Goal: Navigation & Orientation: Go to known website

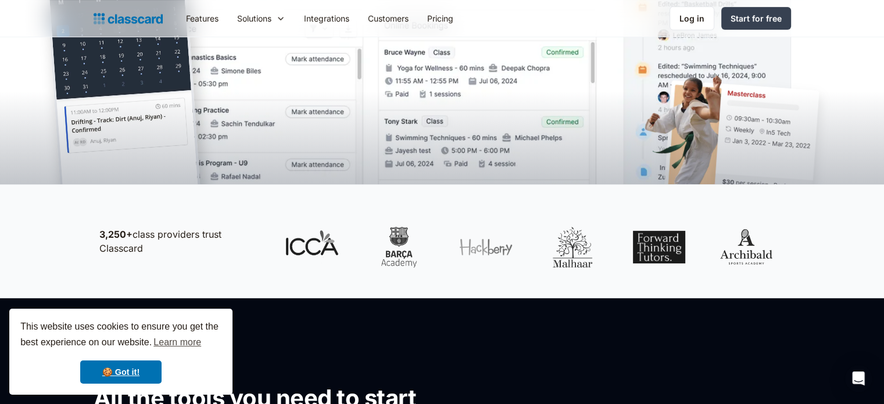
scroll to position [393, 0]
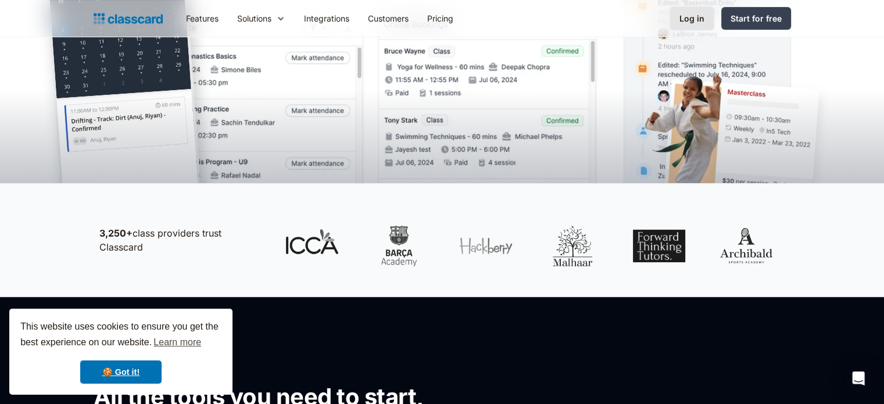
click at [686, 25] on link "Log in" at bounding box center [692, 18] width 45 height 24
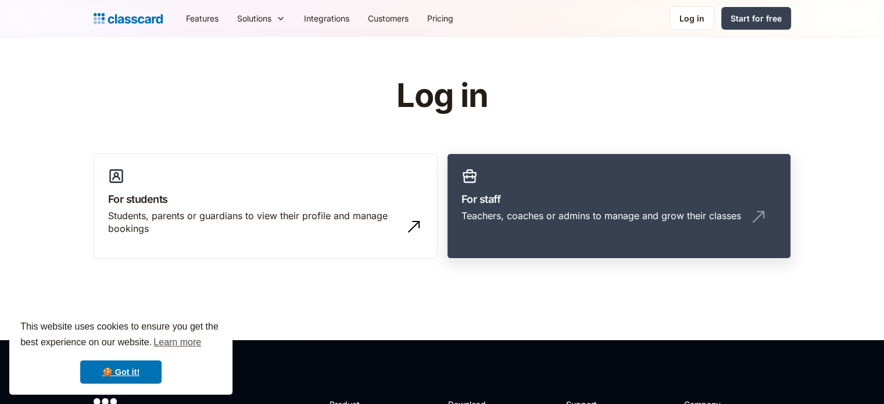
click at [613, 177] on link "For staff Teachers, coaches or admins to manage and grow their classes" at bounding box center [619, 207] width 344 height 106
